Goal: Task Accomplishment & Management: Use online tool/utility

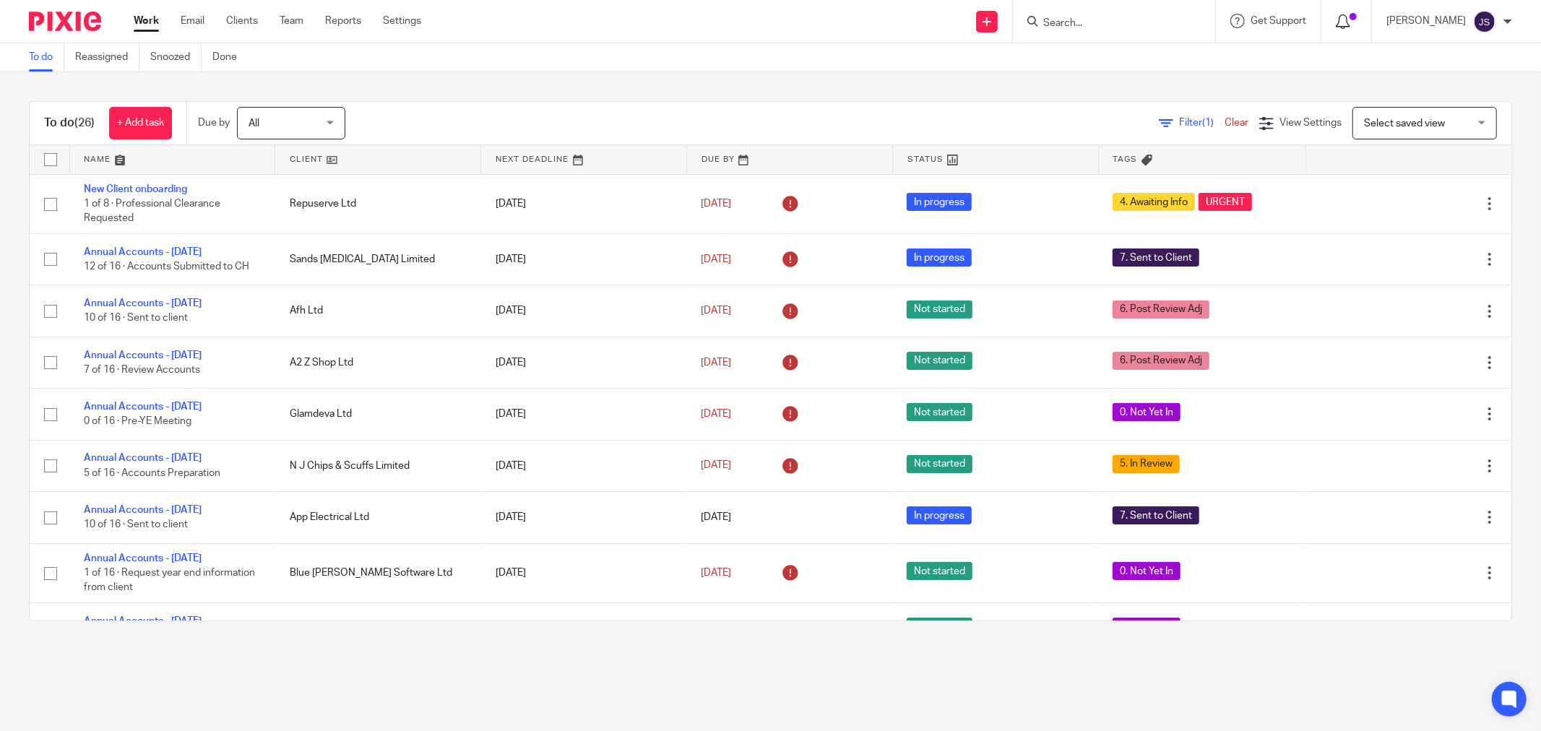
click at [1350, 14] on icon at bounding box center [1343, 21] width 14 height 14
click at [1350, 24] on icon at bounding box center [1343, 21] width 14 height 14
click at [1349, 11] on div at bounding box center [1347, 21] width 51 height 43
click at [1350, 22] on icon at bounding box center [1343, 21] width 14 height 14
click at [1350, 18] on icon at bounding box center [1343, 21] width 14 height 14
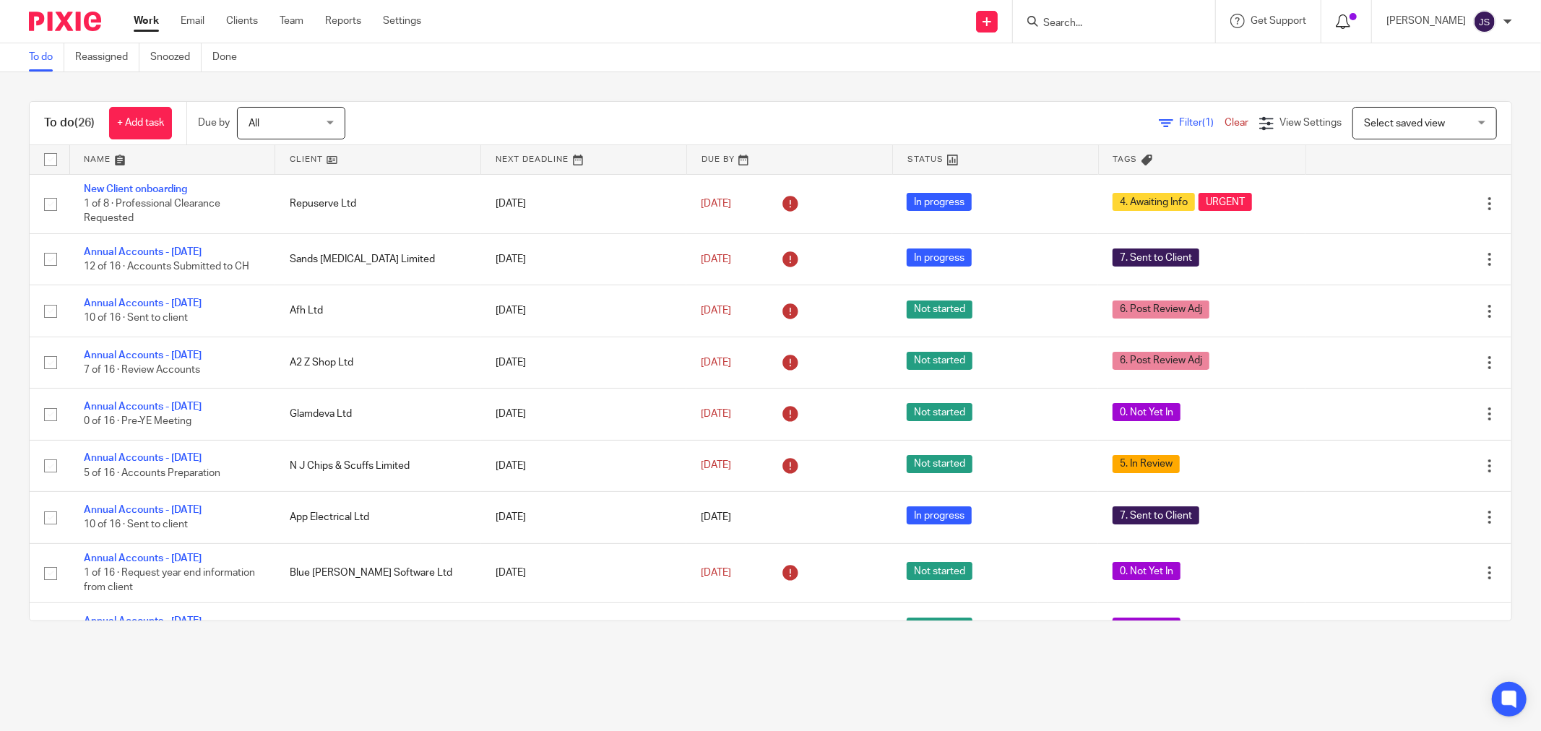
click at [1350, 18] on icon at bounding box center [1343, 21] width 14 height 14
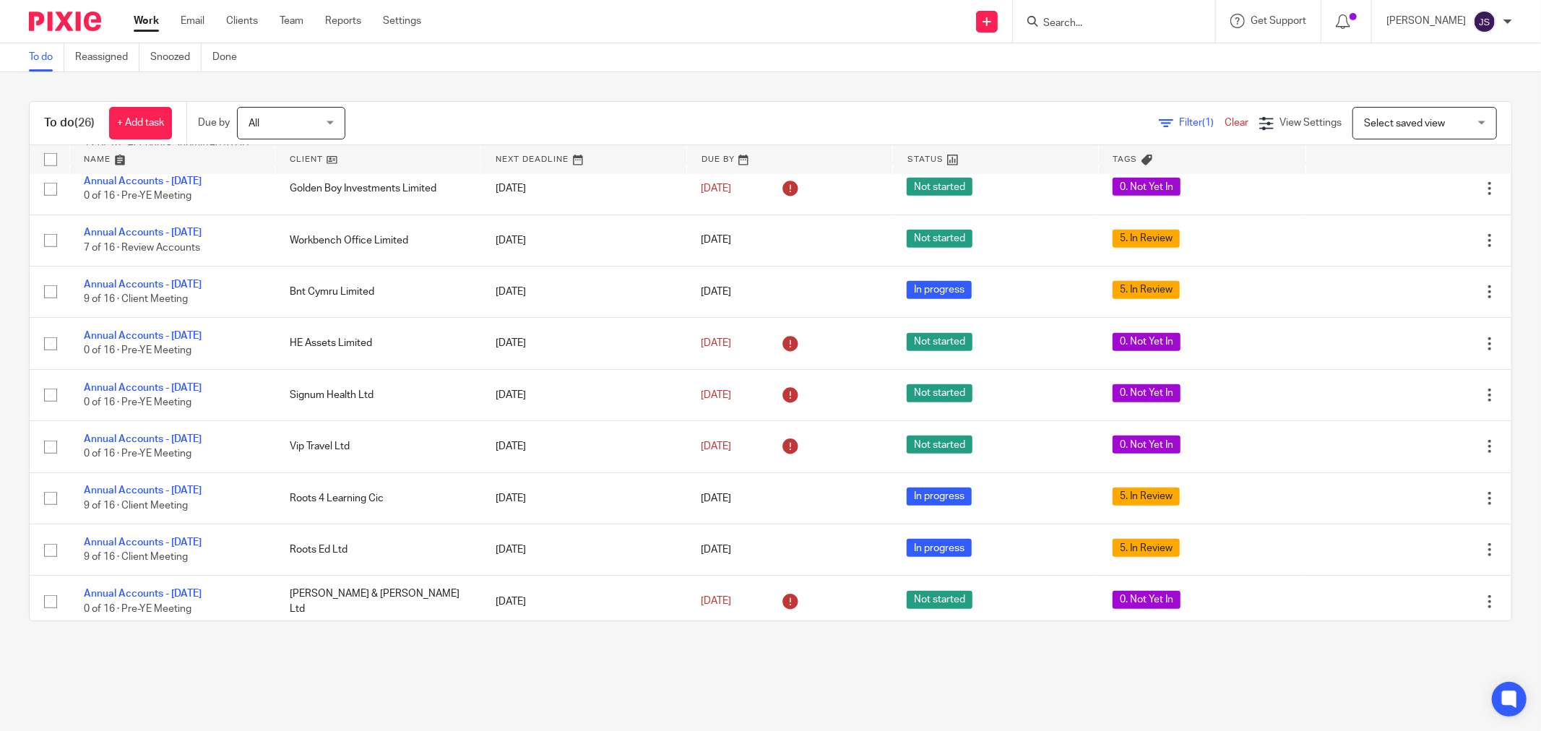
scroll to position [723, 0]
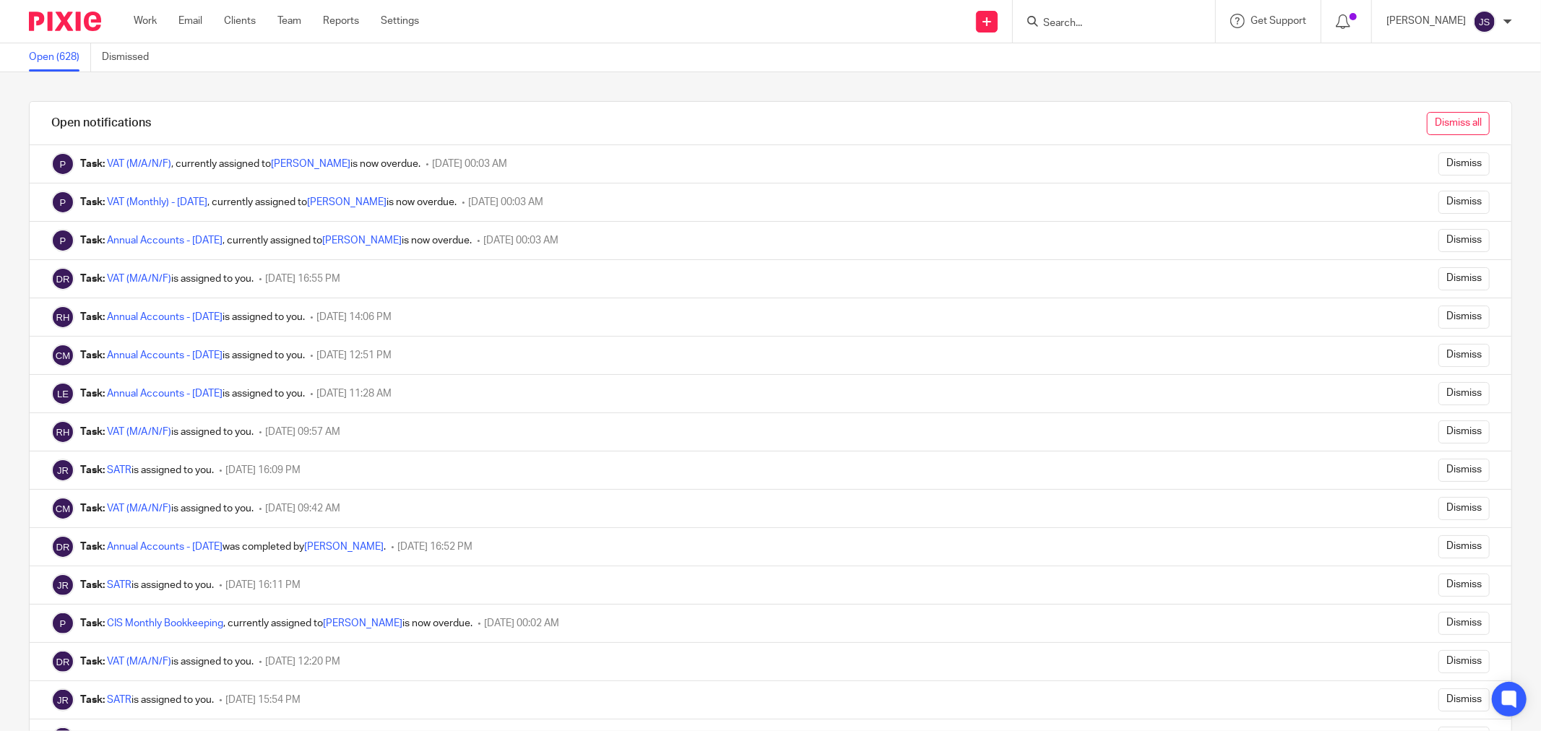
click at [1427, 123] on input "Dismiss all" at bounding box center [1458, 123] width 63 height 23
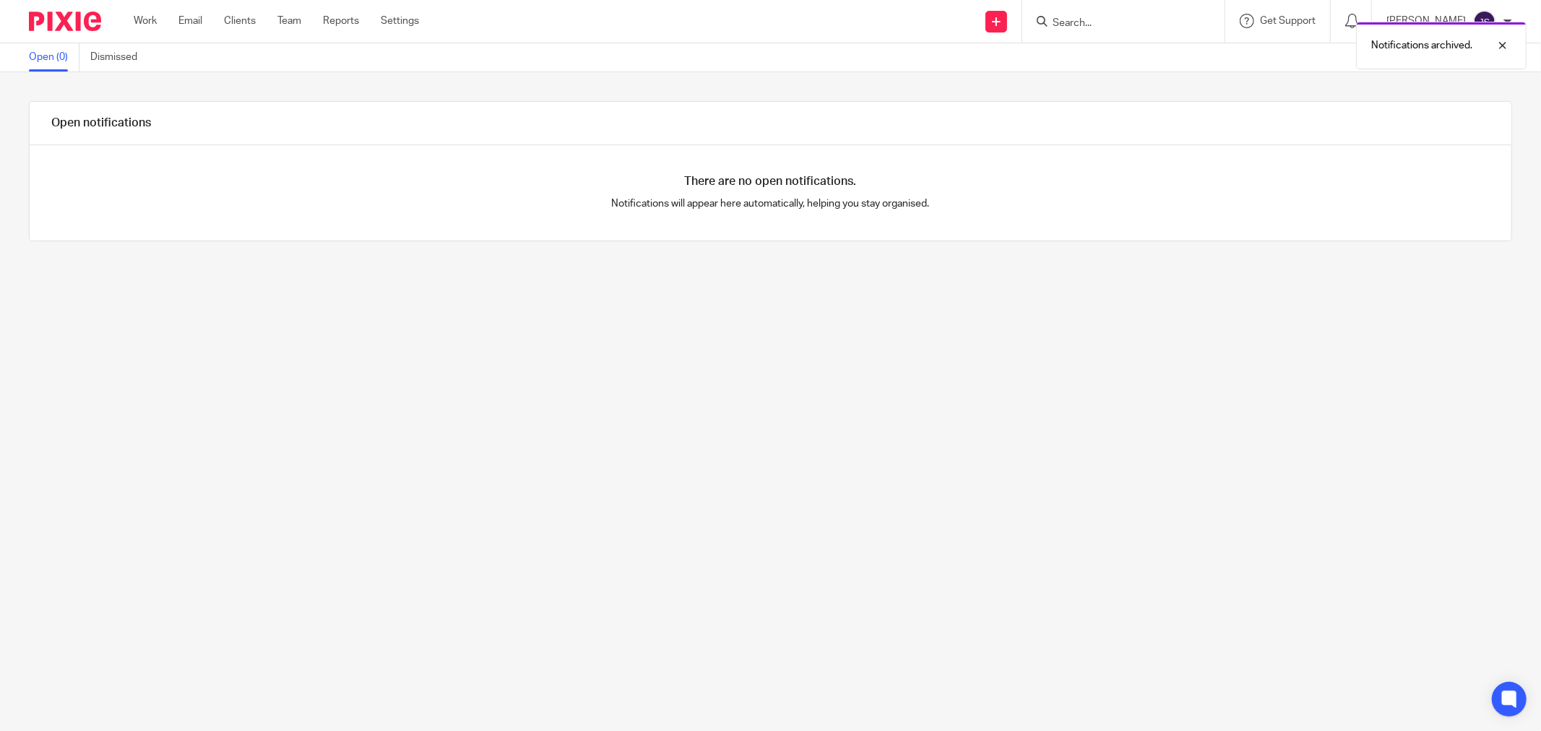
click at [60, 20] on img at bounding box center [65, 22] width 72 height 20
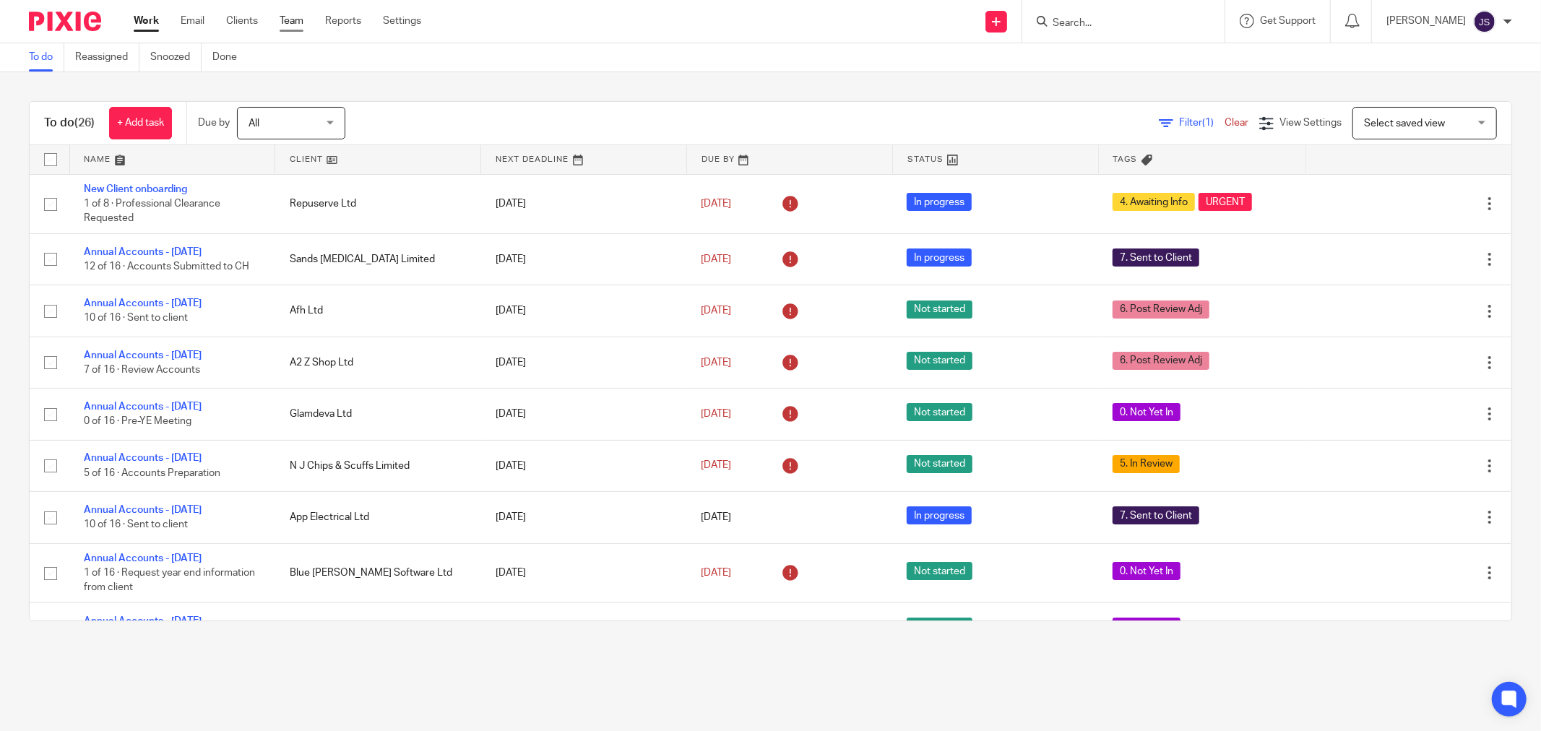
click at [284, 18] on link "Team" at bounding box center [292, 21] width 24 height 14
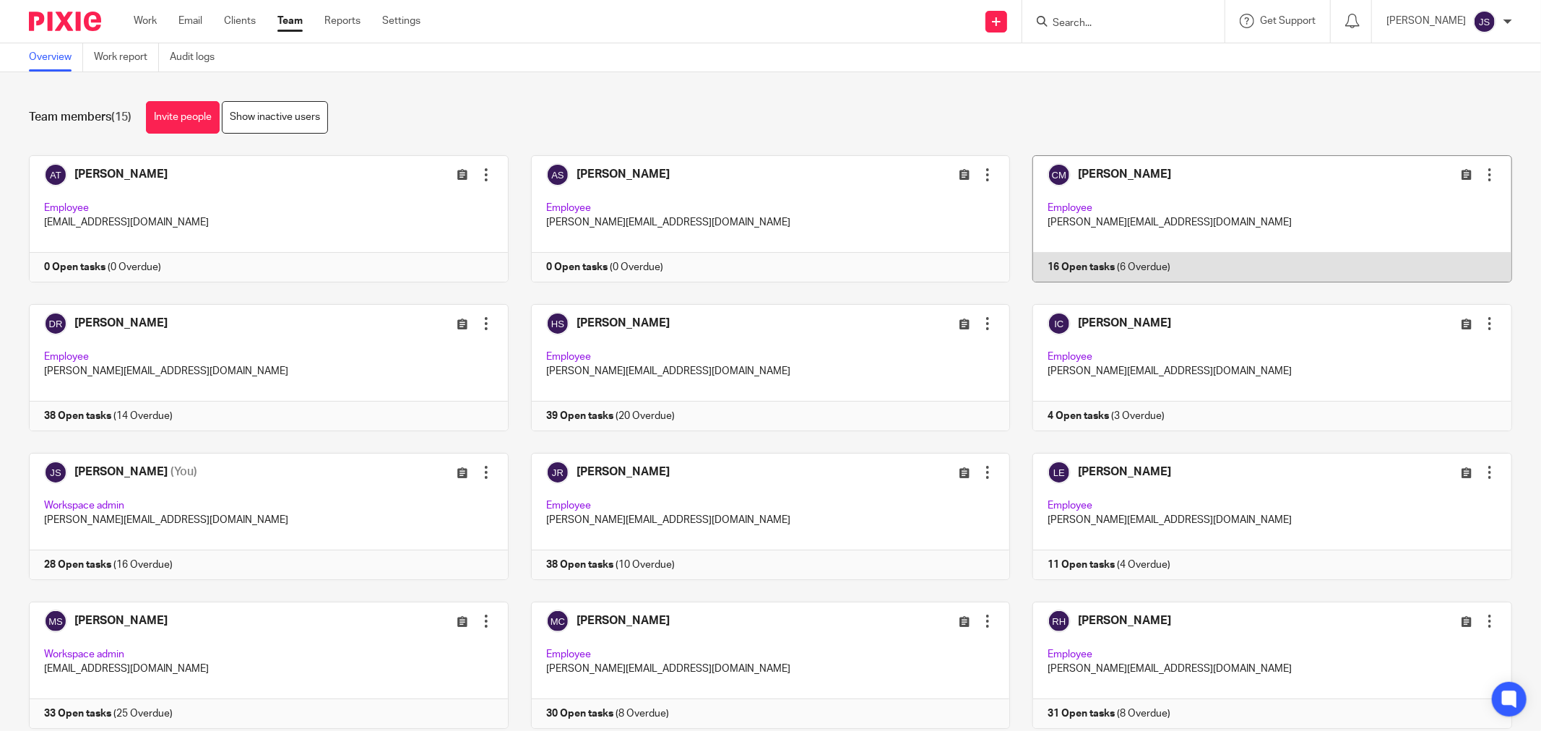
click at [1178, 184] on link at bounding box center [1261, 218] width 502 height 127
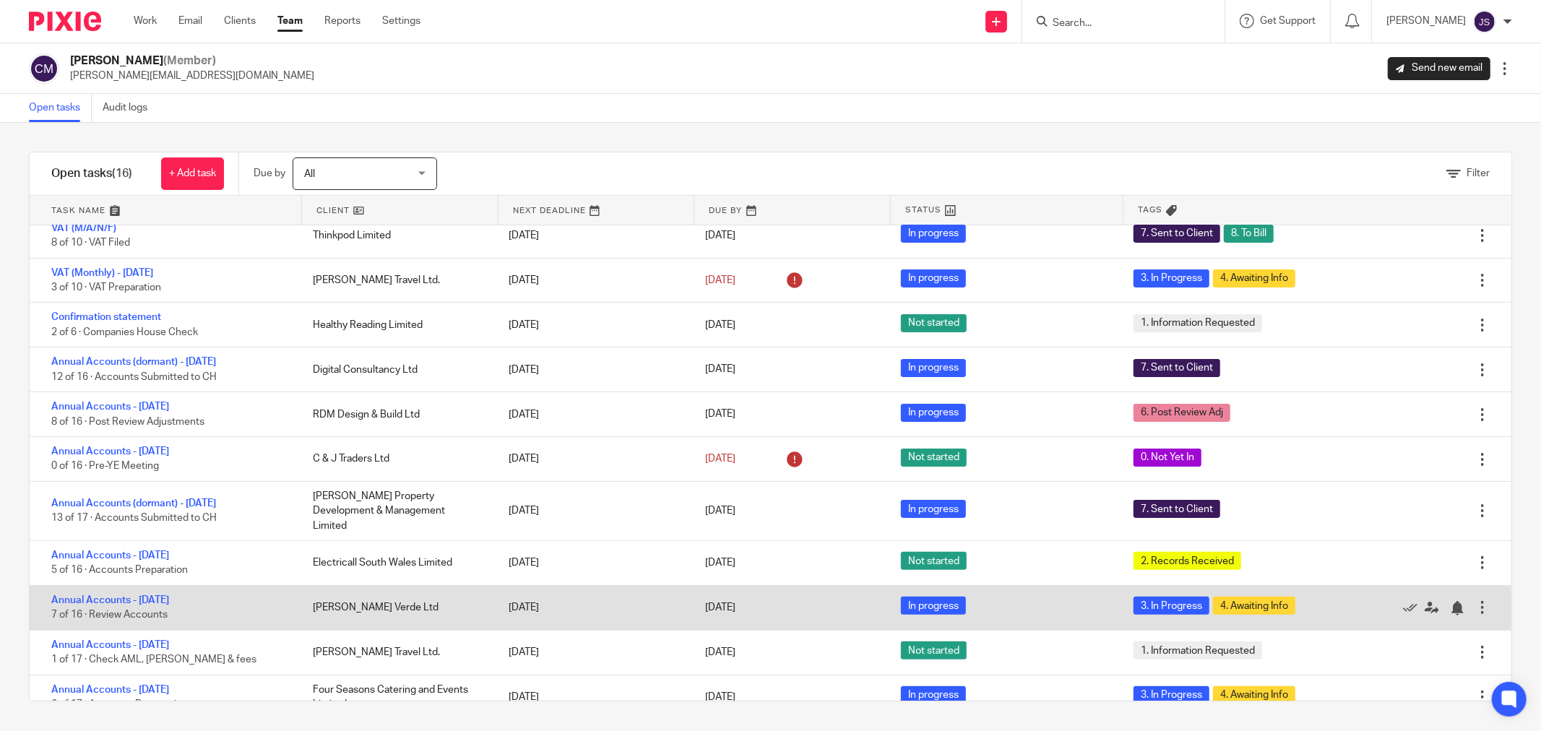
scroll to position [272, 0]
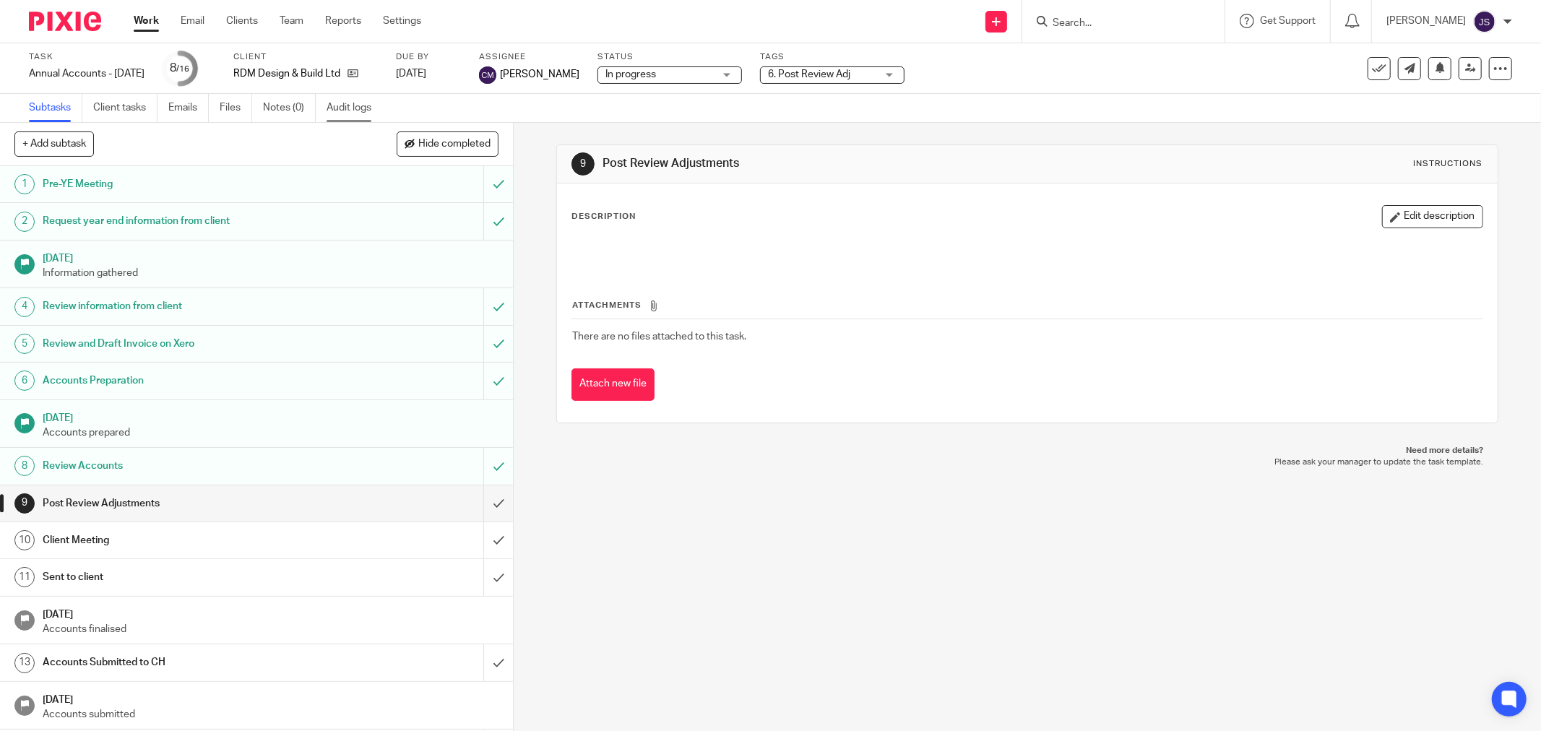
click at [359, 106] on link "Audit logs" at bounding box center [355, 108] width 56 height 28
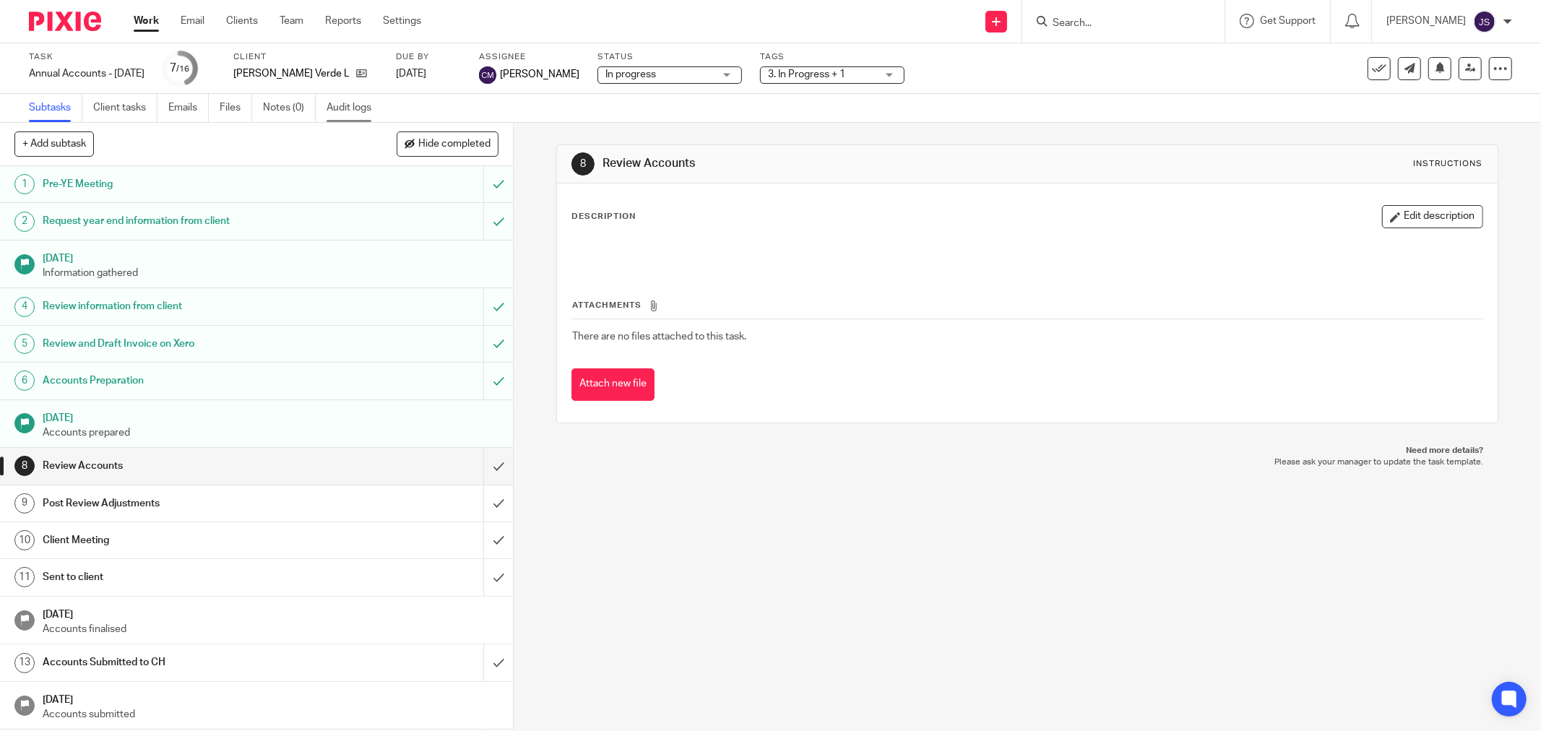
click at [336, 114] on link "Audit logs" at bounding box center [355, 108] width 56 height 28
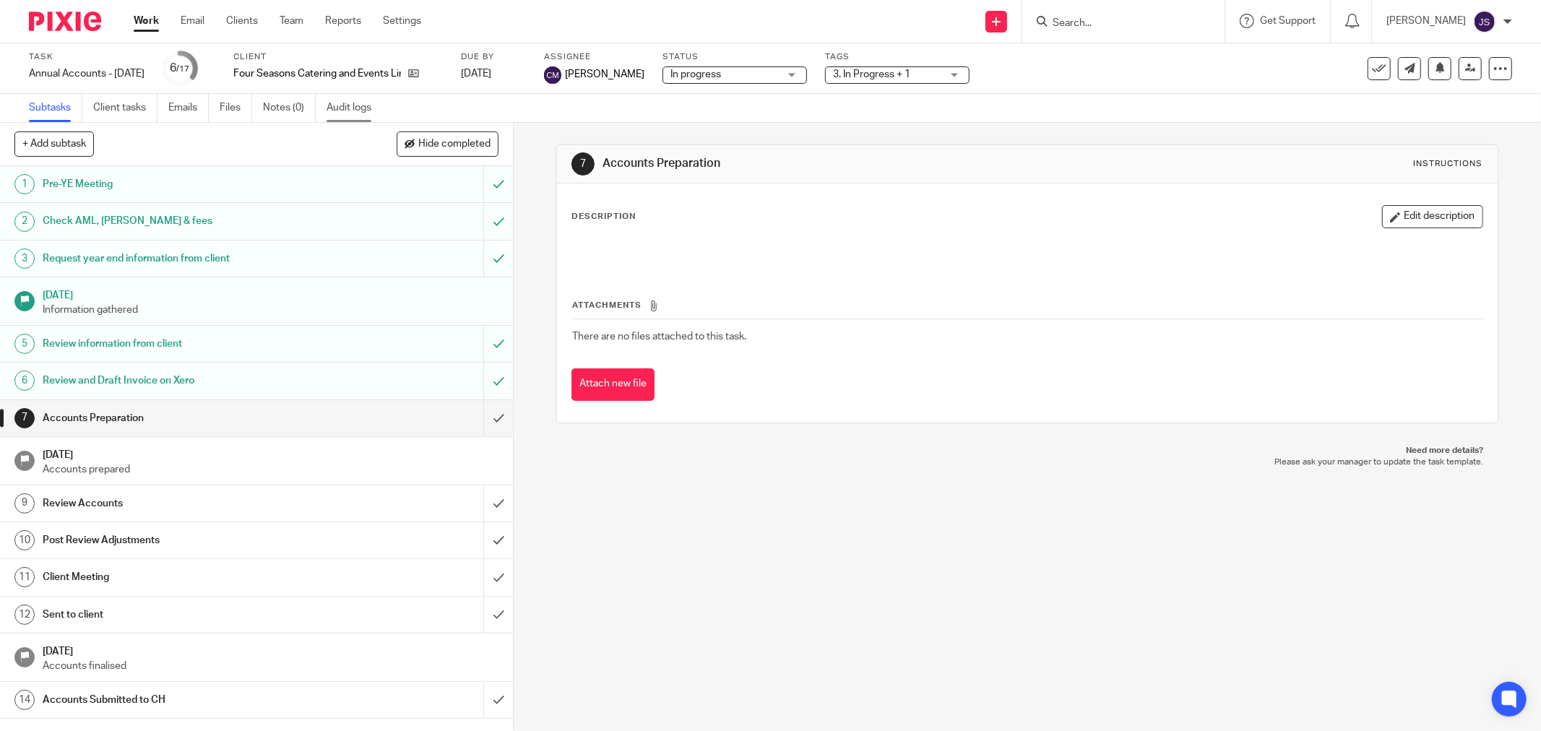
click at [359, 103] on link "Audit logs" at bounding box center [355, 108] width 56 height 28
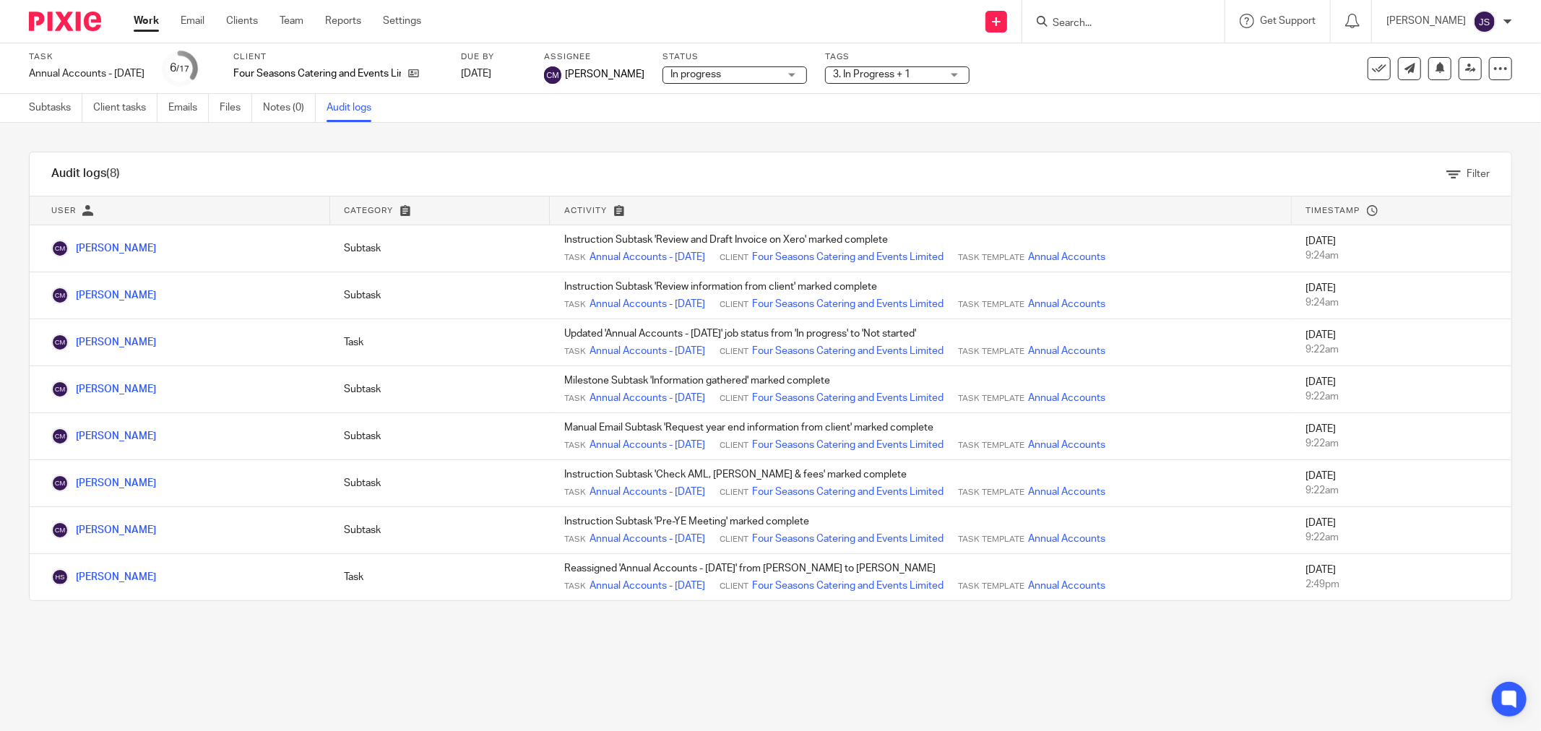
click at [87, 9] on div at bounding box center [59, 21] width 119 height 43
click at [85, 23] on img at bounding box center [65, 22] width 72 height 20
